Goal: Information Seeking & Learning: Learn about a topic

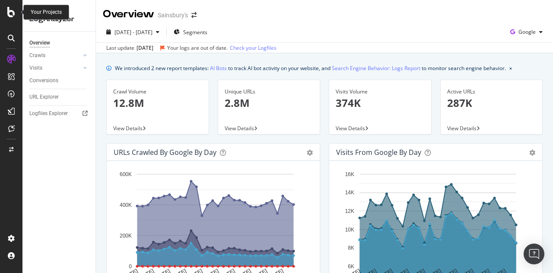
click at [9, 12] on icon at bounding box center [11, 12] width 8 height 10
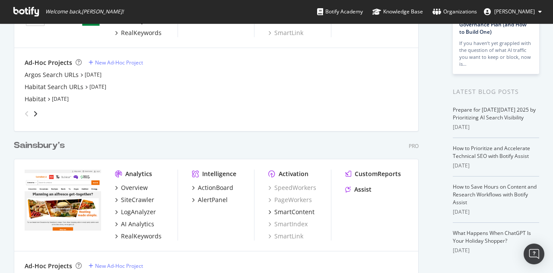
scroll to position [130, 0]
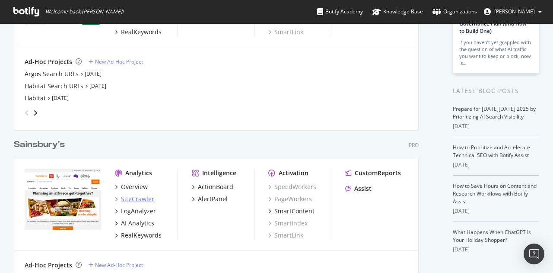
click at [133, 199] on div "SiteCrawler" at bounding box center [137, 198] width 33 height 9
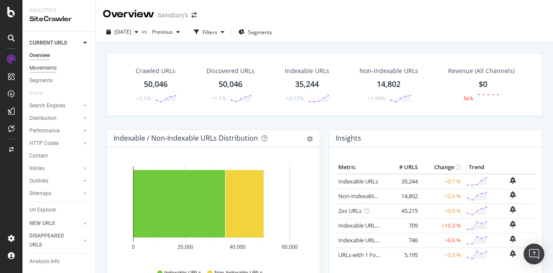
click at [45, 68] on div "Movements" at bounding box center [42, 68] width 27 height 9
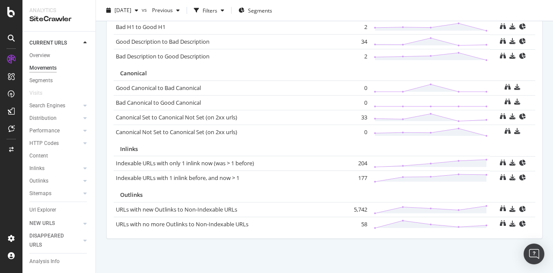
scroll to position [773, 0]
click at [197, 159] on link "Indexable URLs with only 1 inlink now (was > 1 before)" at bounding box center [185, 163] width 138 height 8
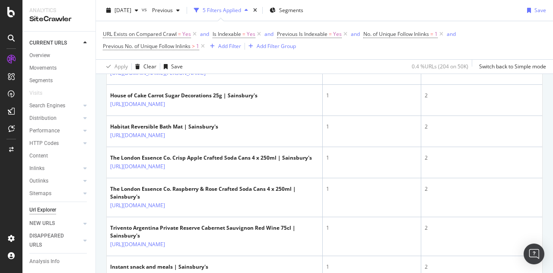
scroll to position [1395, 0]
